Goal: Transaction & Acquisition: Subscribe to service/newsletter

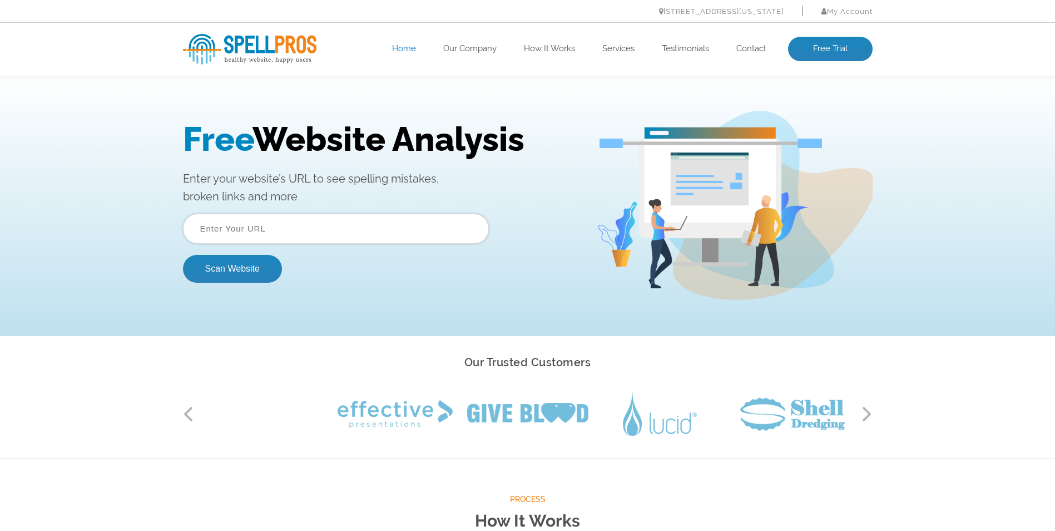
click at [278, 236] on input "text" at bounding box center [336, 229] width 306 height 30
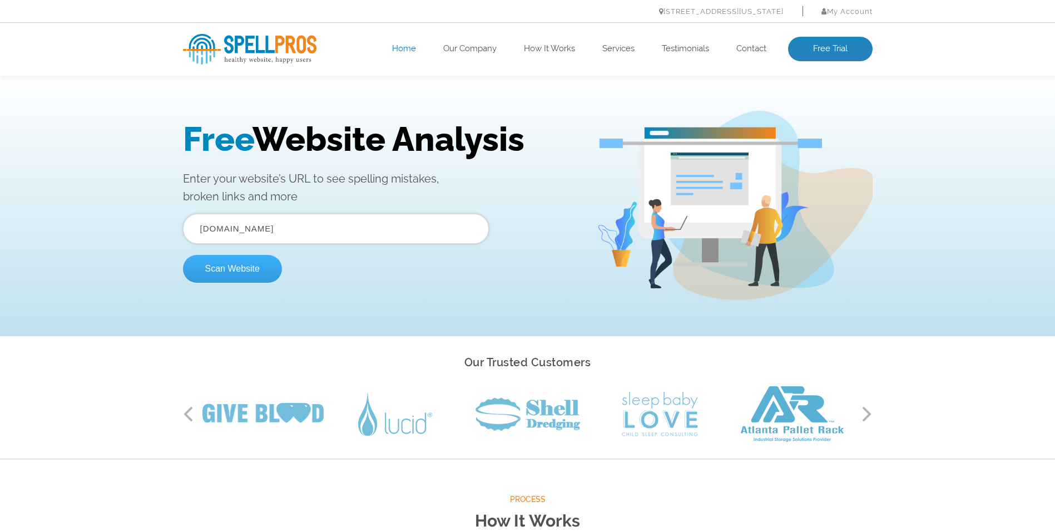
type input "thestorage.fi"
click at [215, 273] on button "Scan Website" at bounding box center [232, 269] width 99 height 28
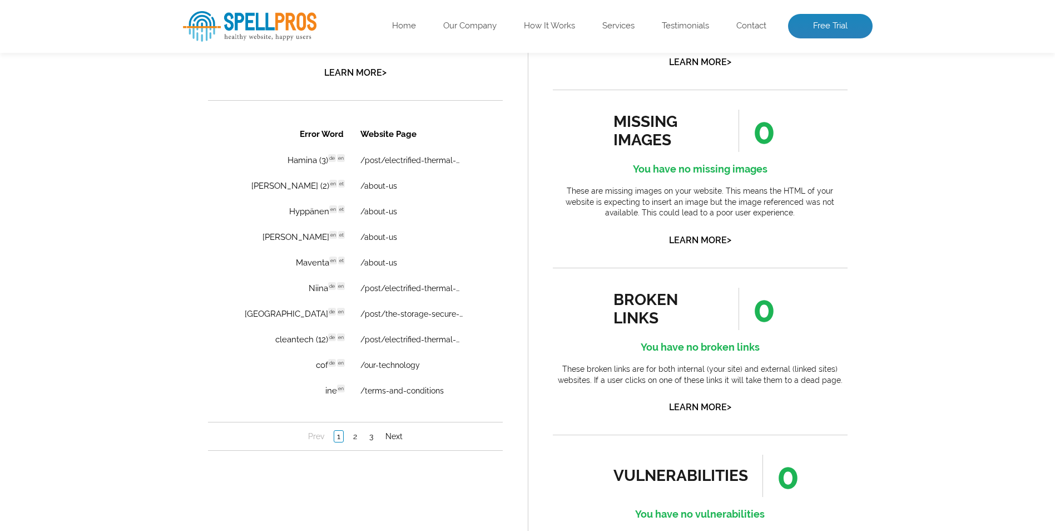
scroll to position [752, 0]
click at [358, 433] on link "2" at bounding box center [354, 435] width 9 height 11
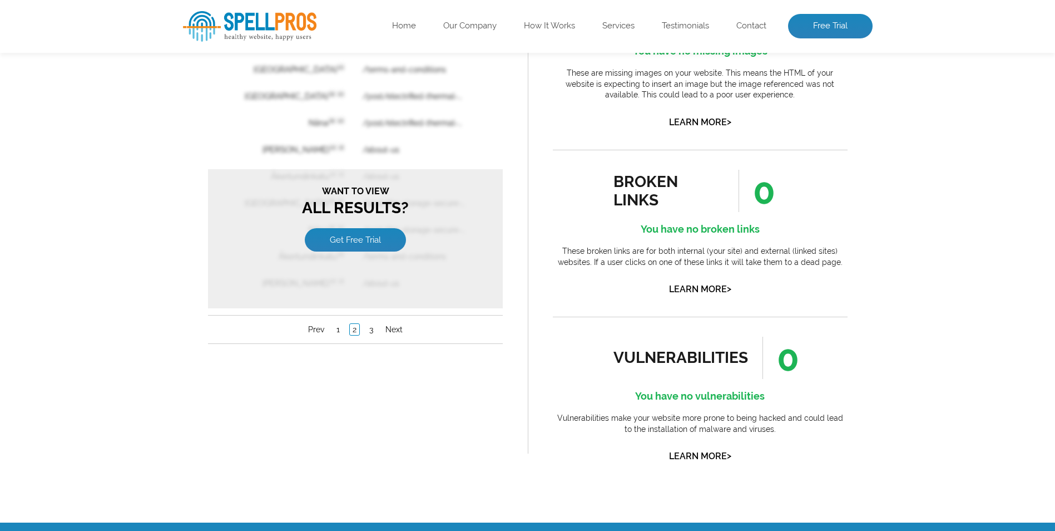
scroll to position [869, 0]
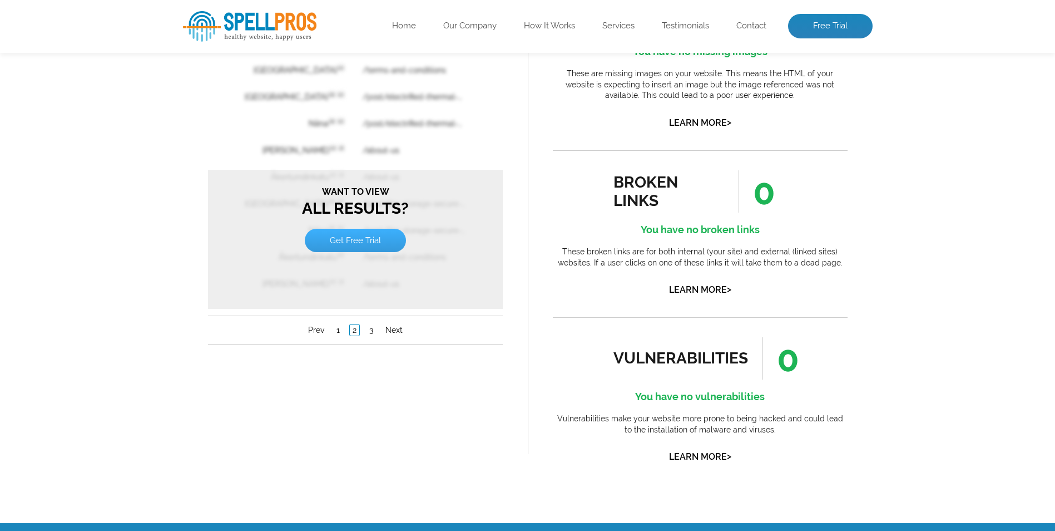
click at [367, 249] on link "Get Free Trial" at bounding box center [354, 240] width 101 height 23
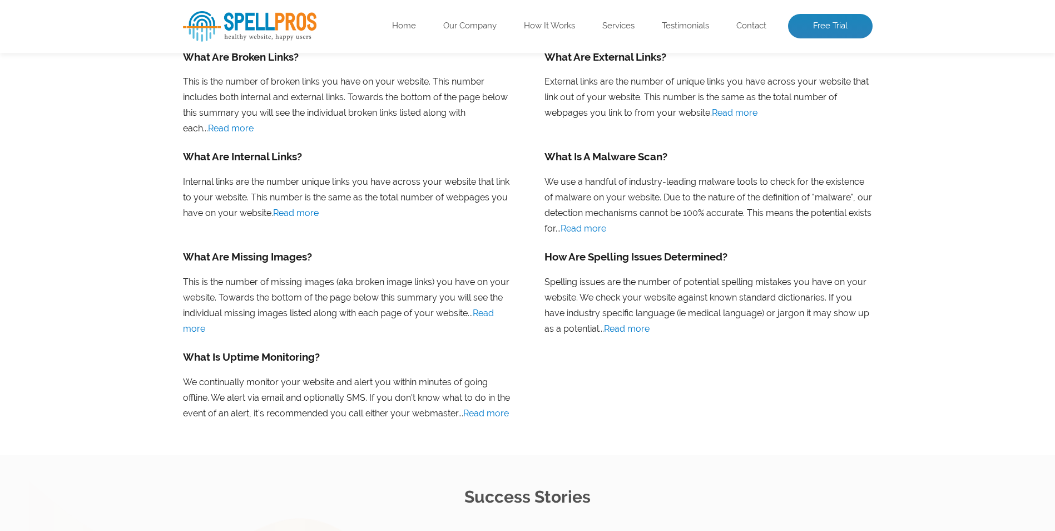
scroll to position [1137, 0]
click at [612, 328] on link "Read more" at bounding box center [627, 328] width 46 height 11
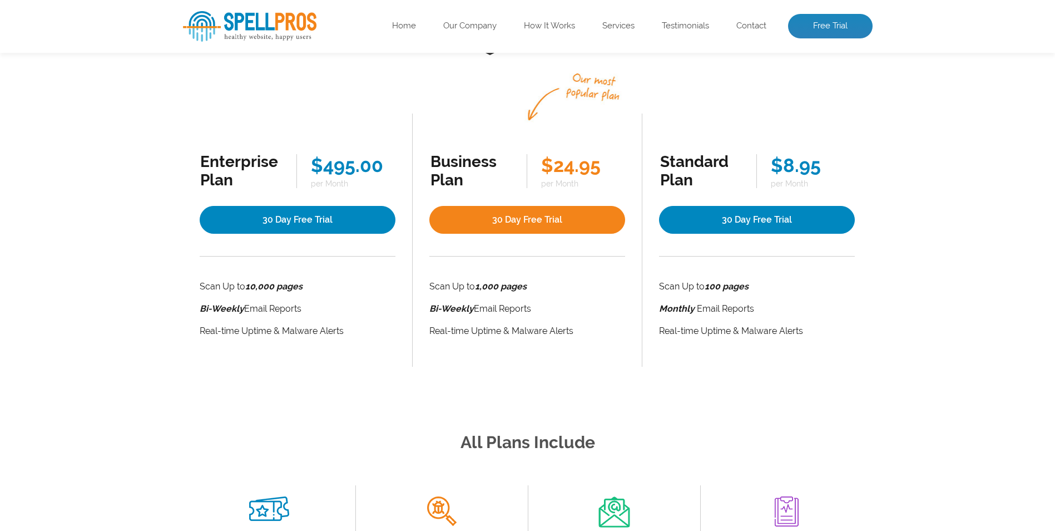
scroll to position [174, 0]
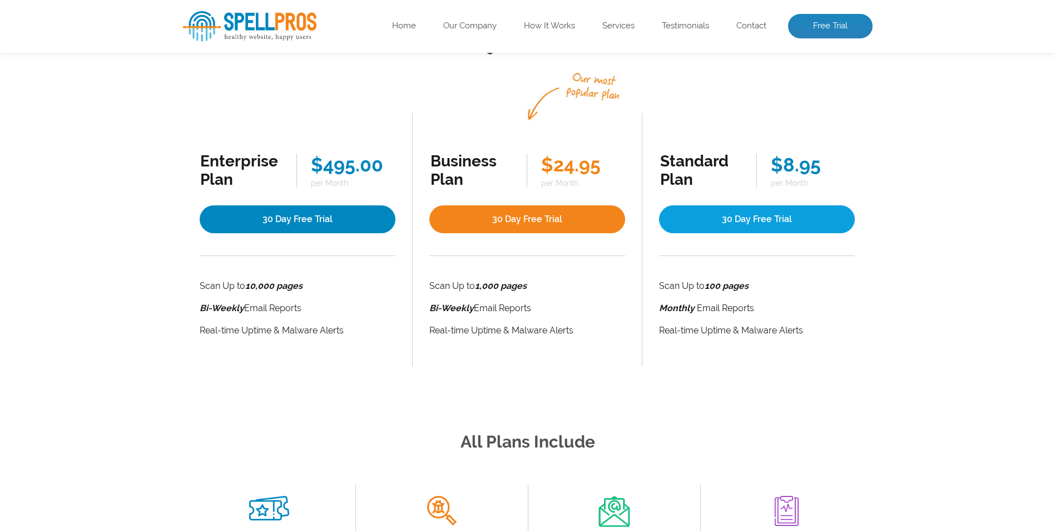
click at [817, 232] on link "30 Day Free Trial" at bounding box center [757, 219] width 196 height 28
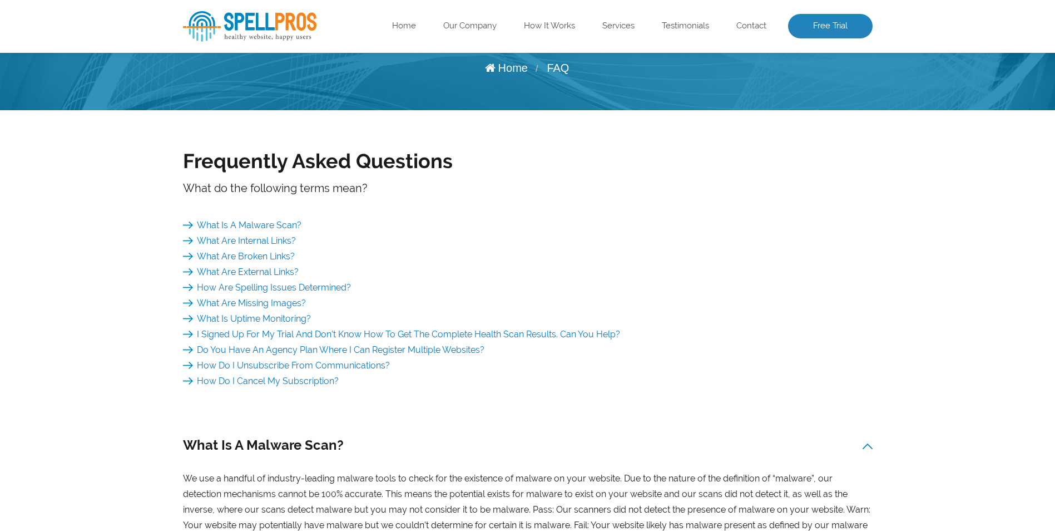
scroll to position [78, 0]
